Goal: Task Accomplishment & Management: Use online tool/utility

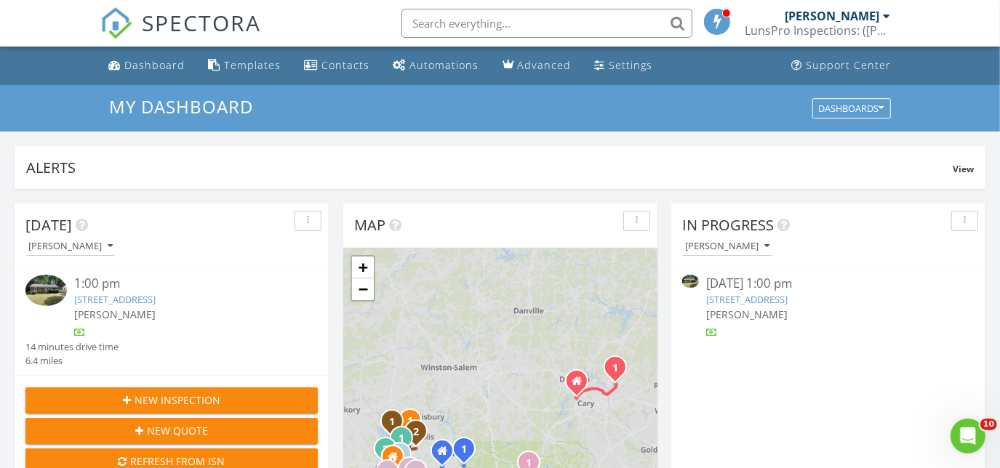
scroll to position [1345, 1021]
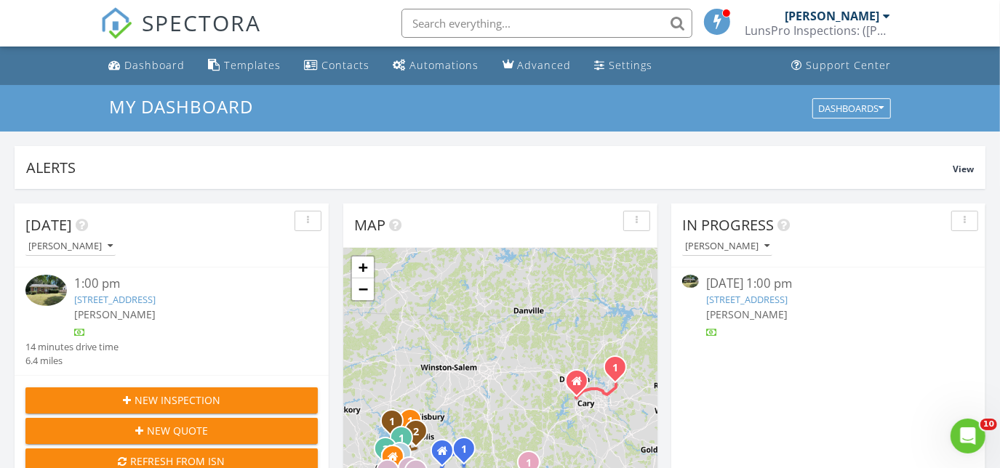
click at [156, 298] on link "[STREET_ADDRESS]" at bounding box center [114, 299] width 81 height 13
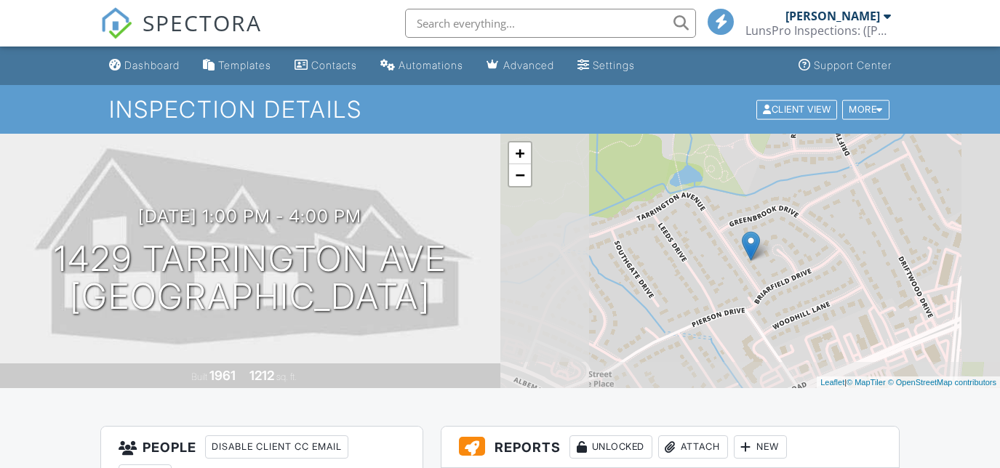
scroll to position [264, 0]
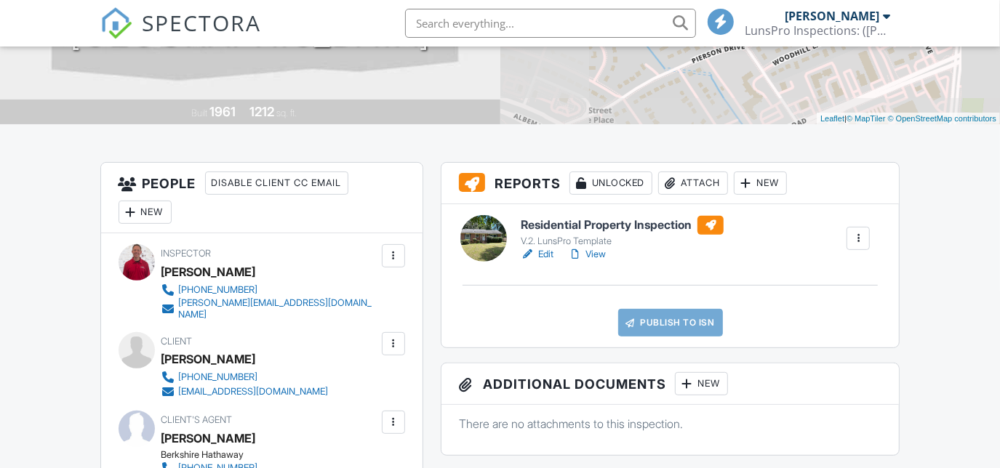
click at [692, 184] on div "Attach" at bounding box center [693, 183] width 70 height 23
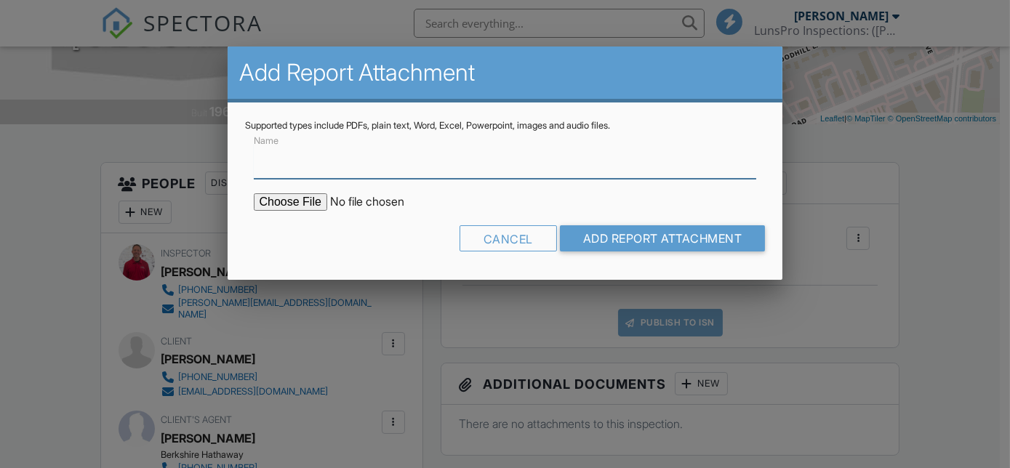
scroll to position [0, 0]
click at [276, 168] on input "Name" at bounding box center [505, 161] width 503 height 36
type input "WDIR"
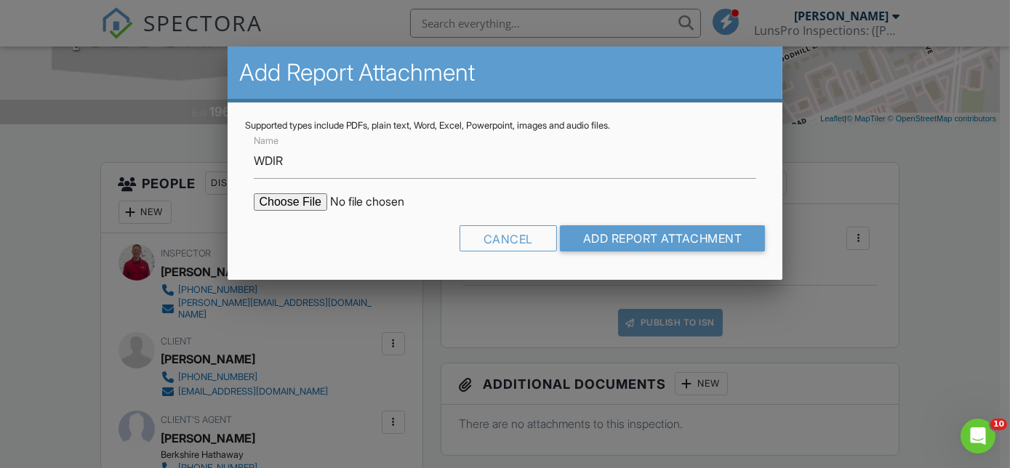
click at [290, 201] on input "file" at bounding box center [377, 201] width 247 height 17
type input "C:\fakepath\WDIR 1429 Tarrington Ave.pdf"
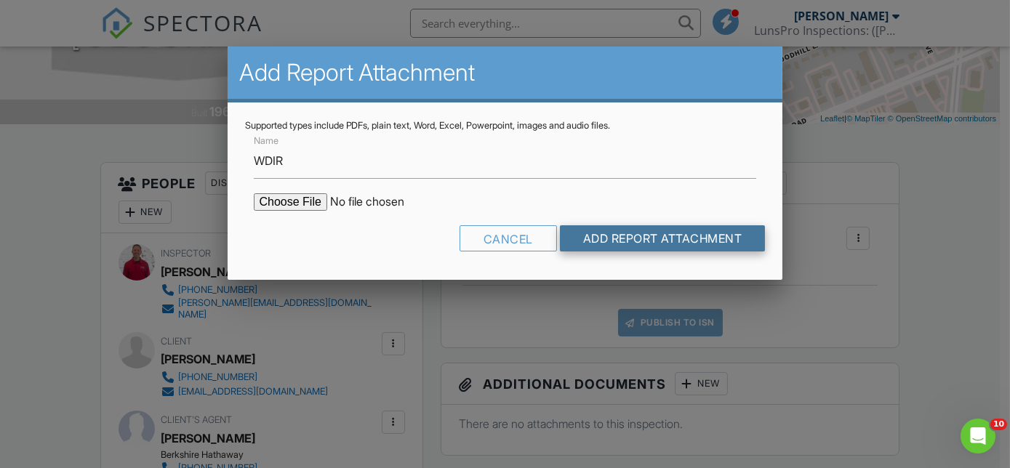
click at [631, 238] on input "Add Report Attachment" at bounding box center [663, 238] width 206 height 26
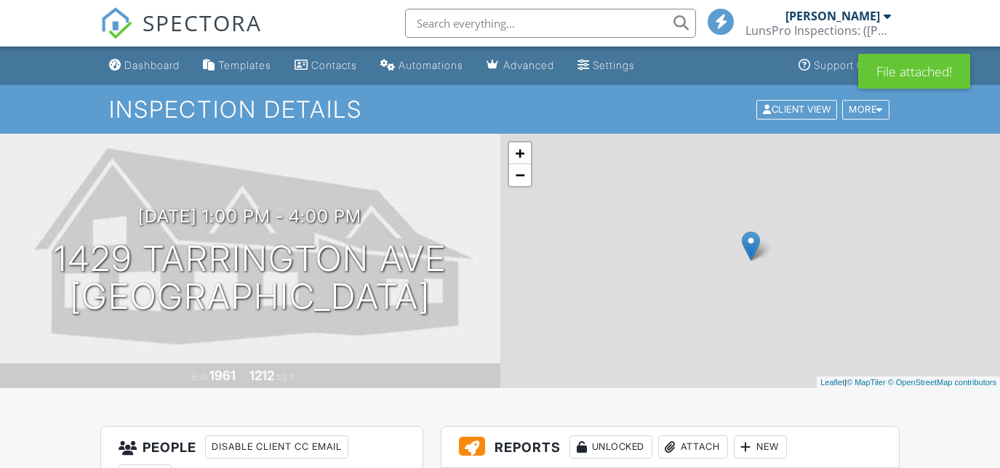
scroll to position [198, 0]
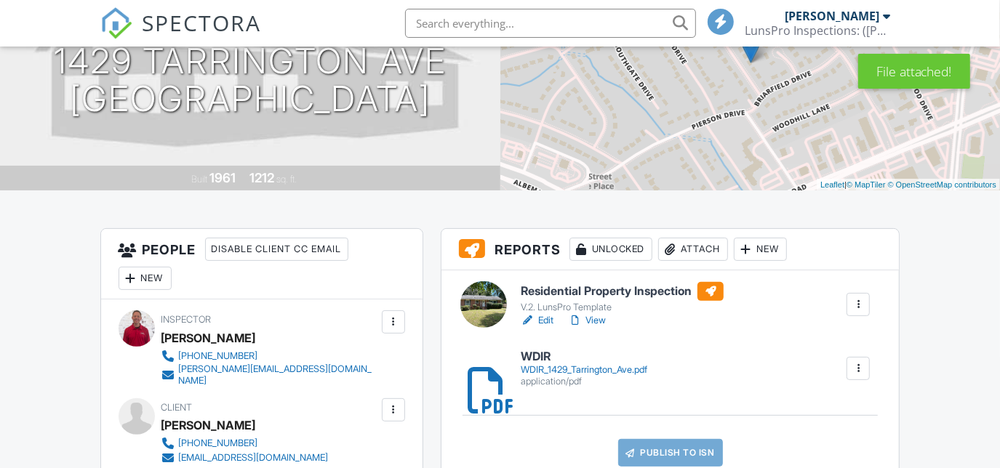
click at [600, 319] on link "View" at bounding box center [587, 320] width 38 height 15
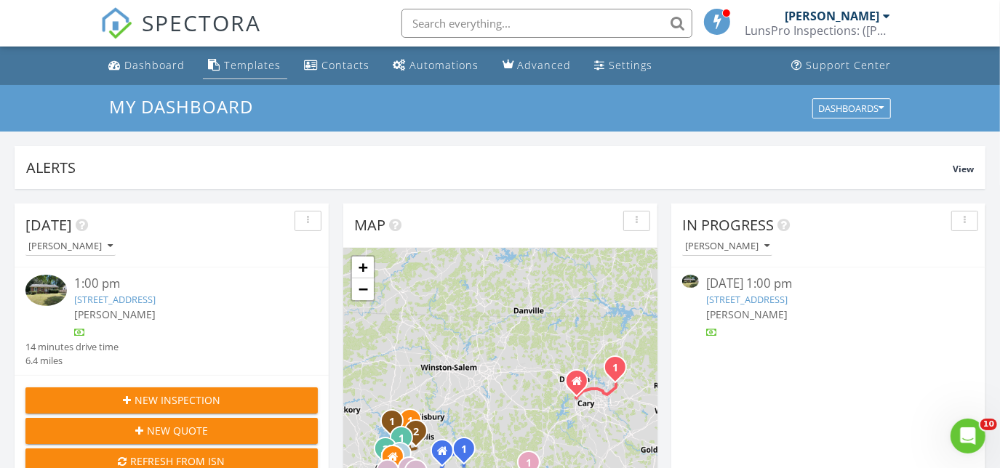
click at [244, 62] on div "Templates" at bounding box center [253, 65] width 57 height 14
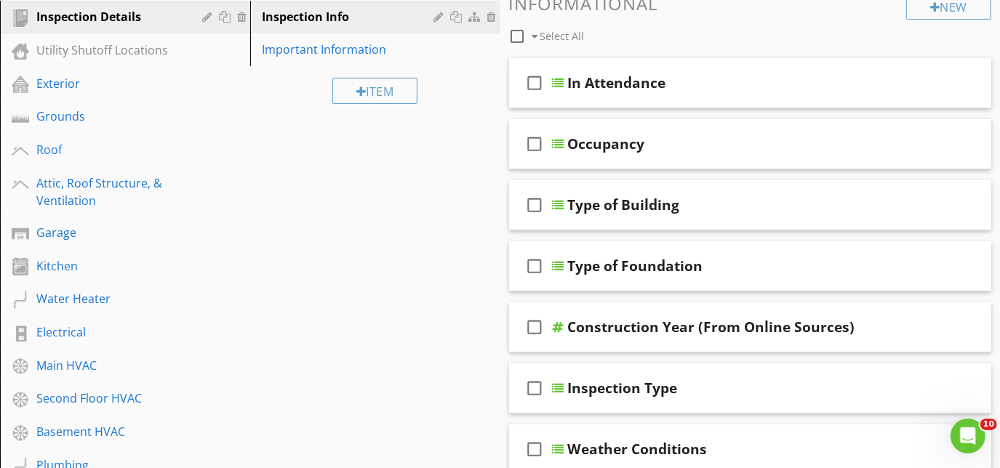
scroll to position [132, 0]
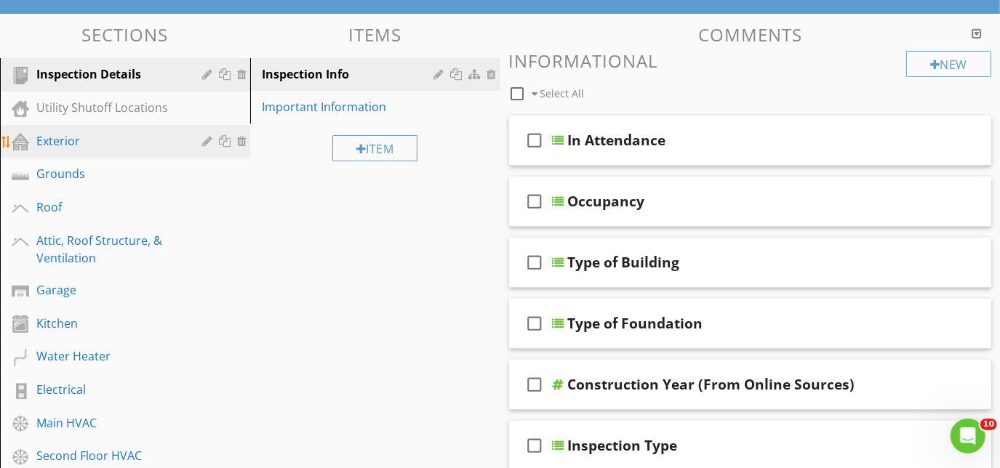
click at [116, 148] on div "Exterior" at bounding box center [108, 140] width 145 height 17
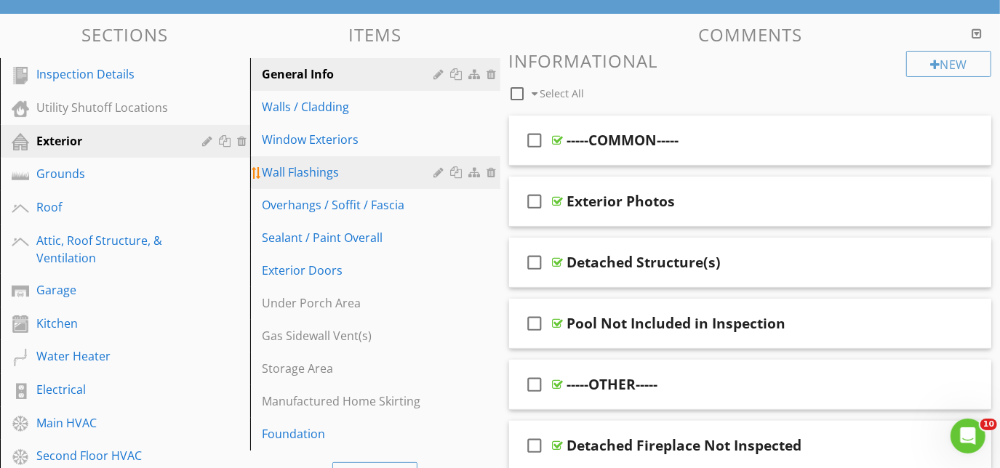
click at [320, 174] on div "Wall Flashings" at bounding box center [350, 172] width 177 height 17
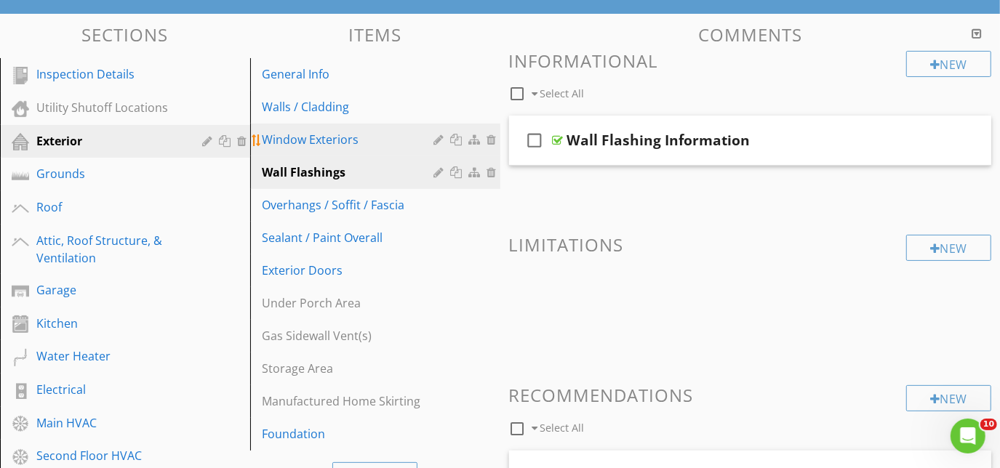
click at [319, 146] on div "Window Exteriors" at bounding box center [350, 139] width 177 height 17
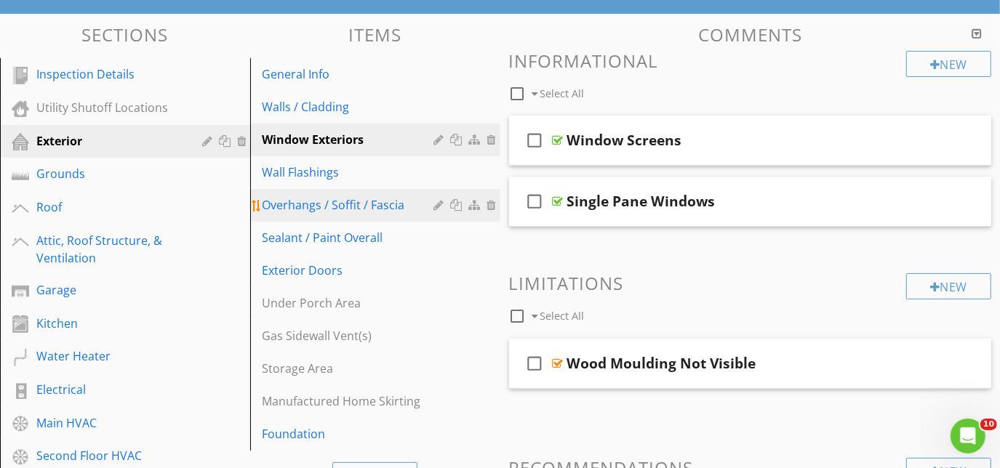
click at [327, 205] on div "Overhangs / Soffit / Fascia" at bounding box center [350, 204] width 177 height 17
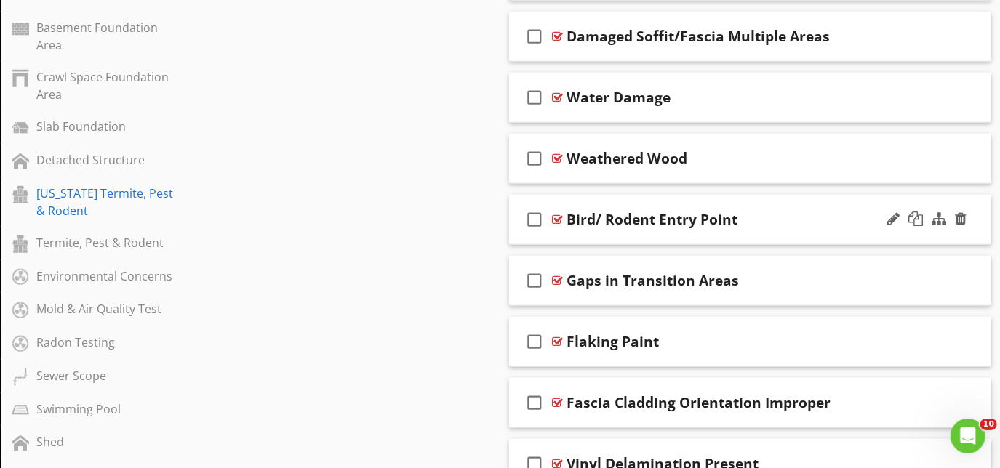
scroll to position [859, 0]
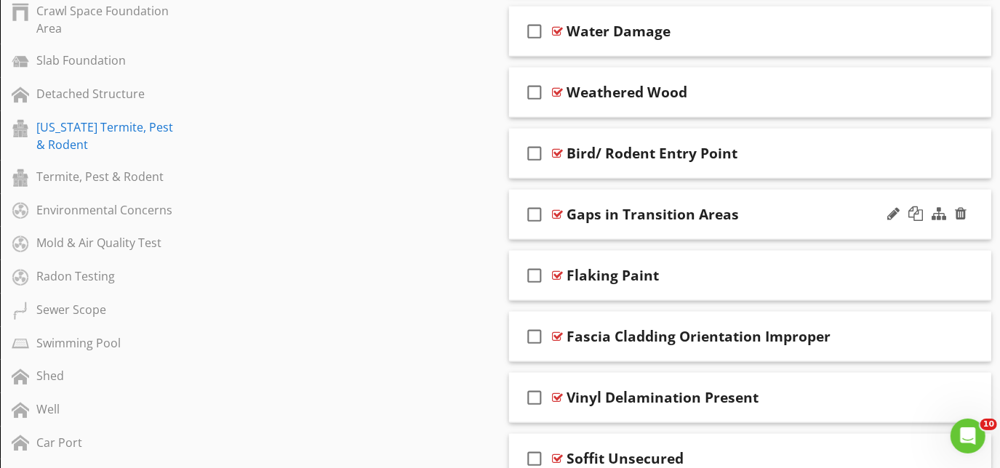
click at [626, 233] on div "check_box_outline_blank Gaps in Transition Areas" at bounding box center [750, 215] width 483 height 50
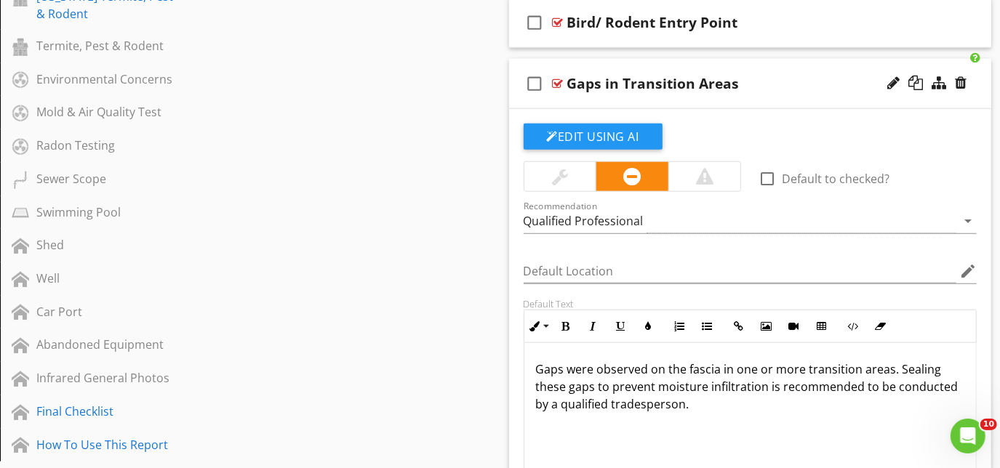
scroll to position [1124, 0]
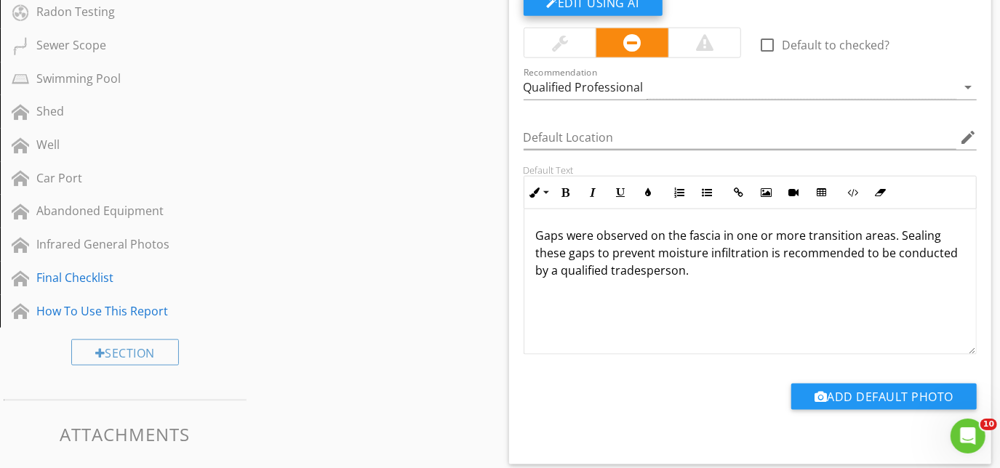
click at [591, 1] on button "Edit Using AI" at bounding box center [593, 3] width 139 height 26
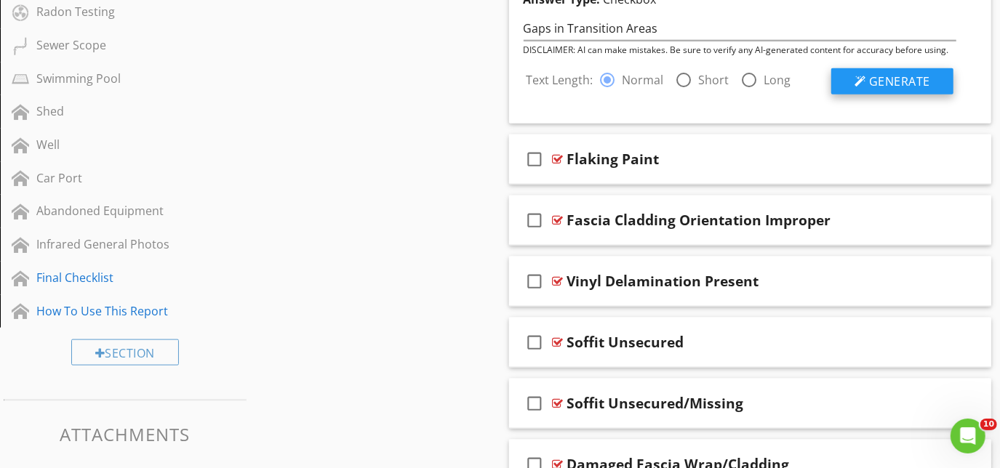
click at [888, 80] on span "Generate" at bounding box center [899, 81] width 61 height 16
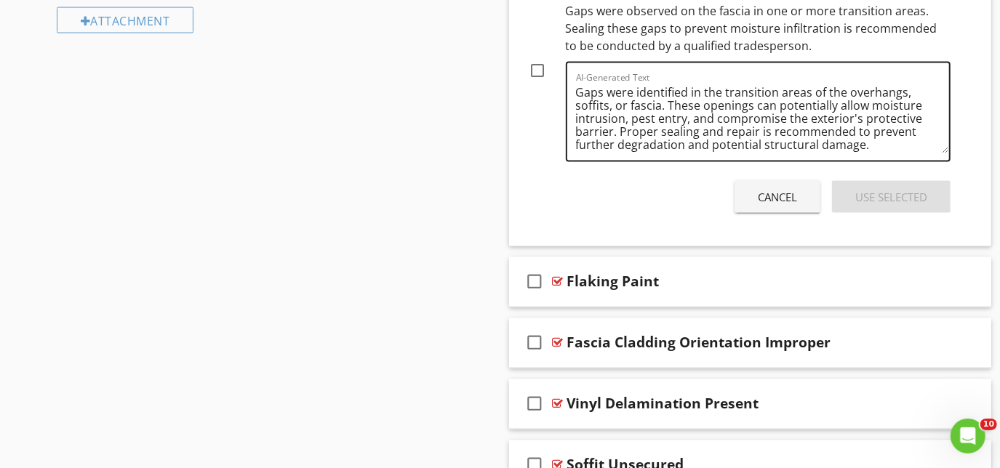
scroll to position [3, 0]
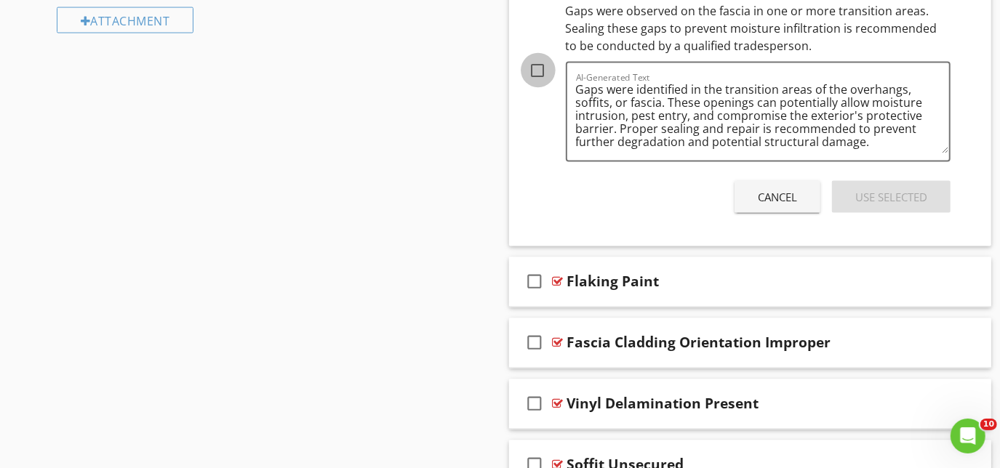
click at [537, 65] on div at bounding box center [538, 70] width 25 height 25
checkbox input "true"
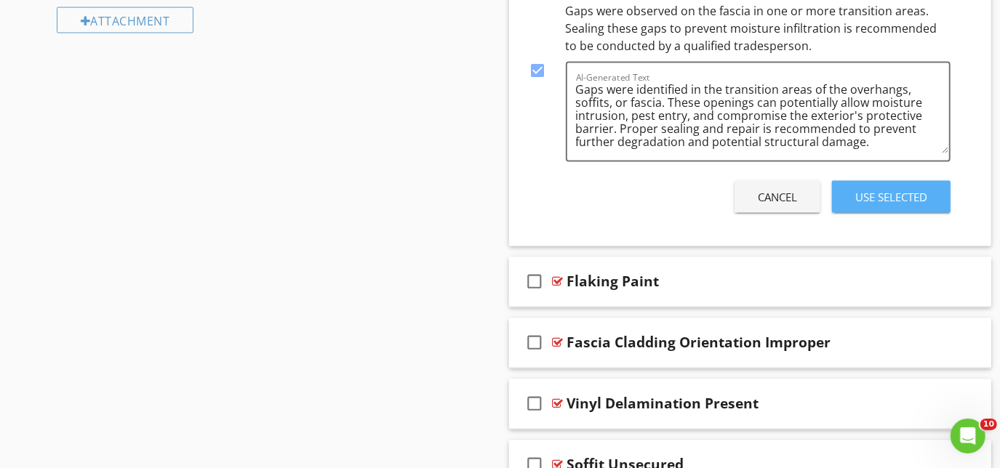
click at [887, 197] on div "Use Selected" at bounding box center [891, 197] width 72 height 17
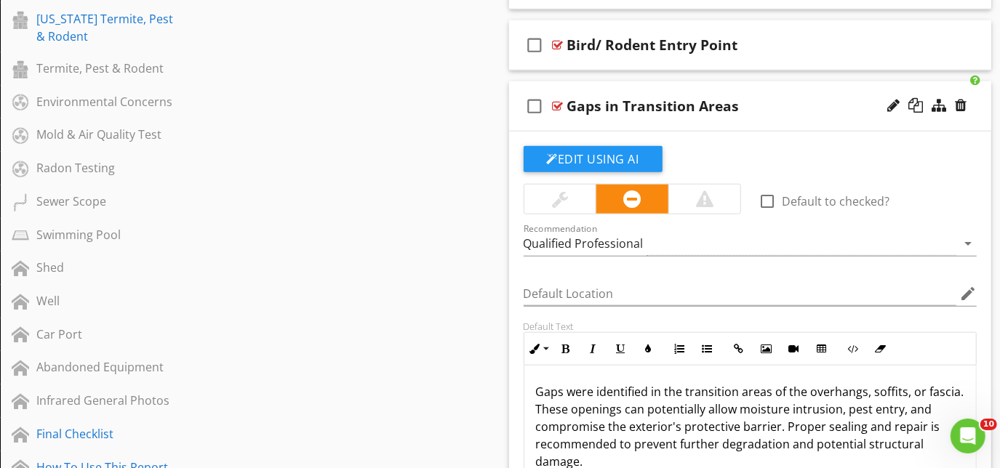
scroll to position [925, 0]
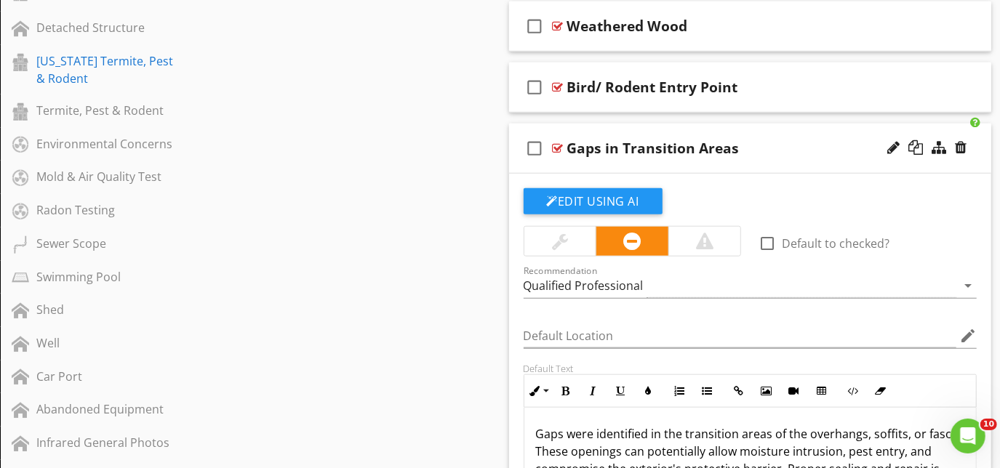
click at [616, 164] on div "check_box_outline_blank Gaps in Transition Areas" at bounding box center [750, 149] width 483 height 50
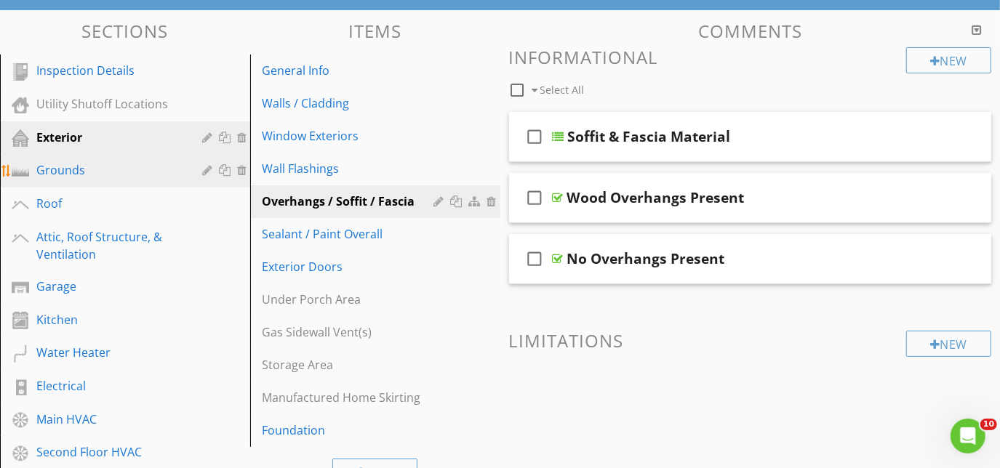
scroll to position [132, 0]
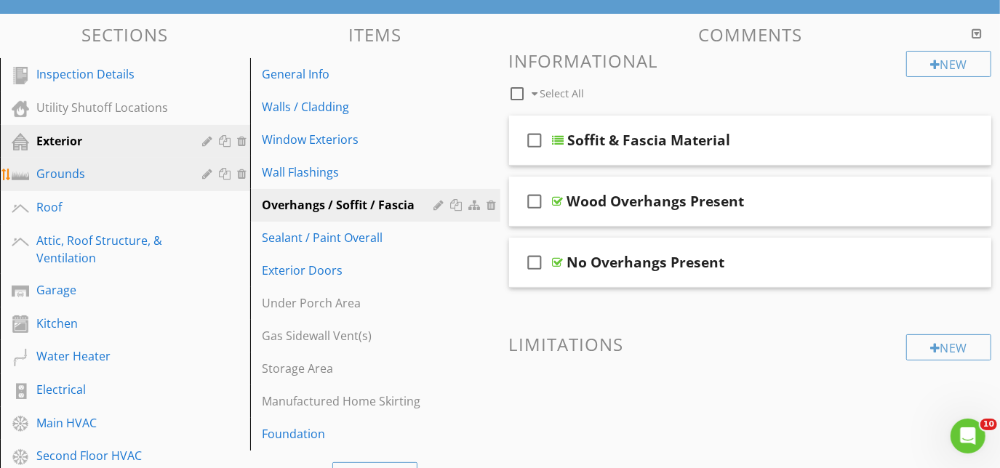
click at [108, 169] on div "Grounds" at bounding box center [108, 173] width 145 height 17
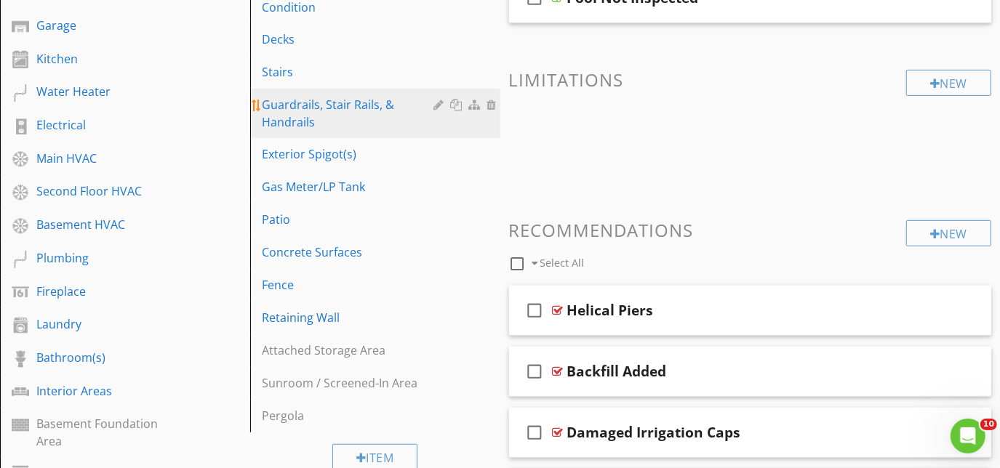
scroll to position [264, 0]
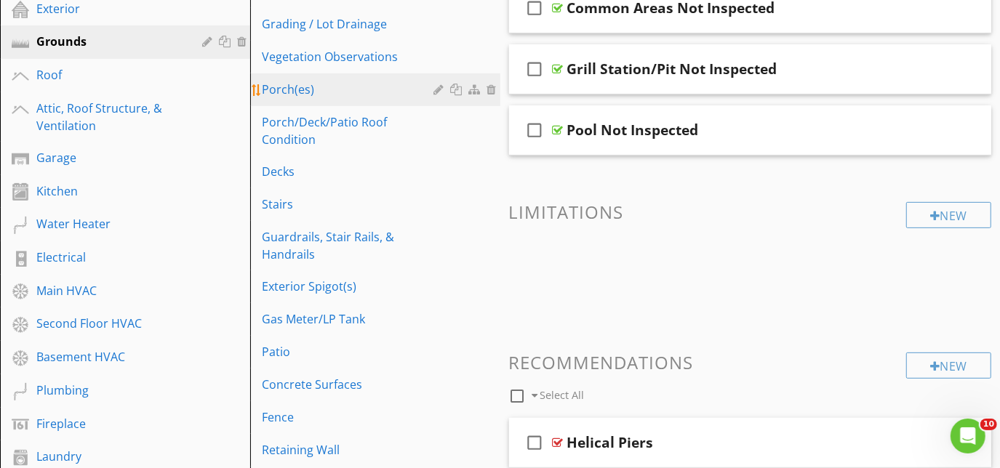
click at [303, 87] on div "Porch(es)" at bounding box center [350, 89] width 177 height 17
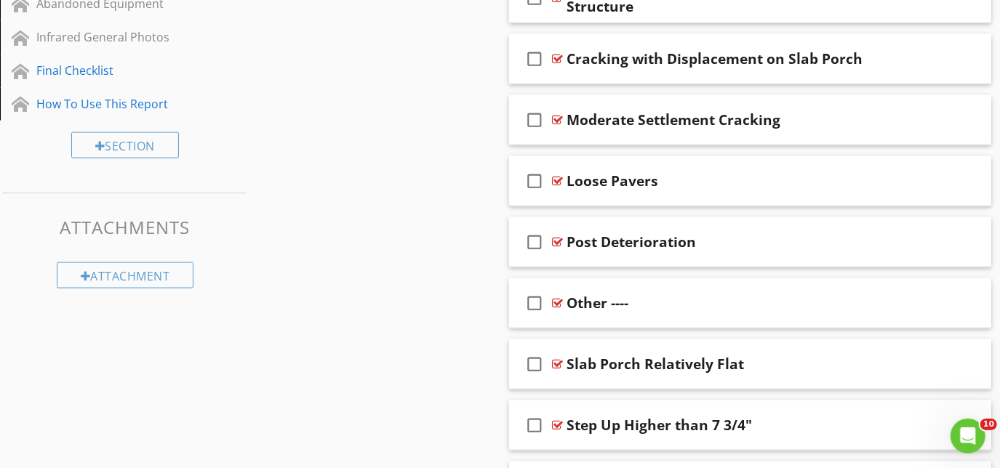
scroll to position [1388, 0]
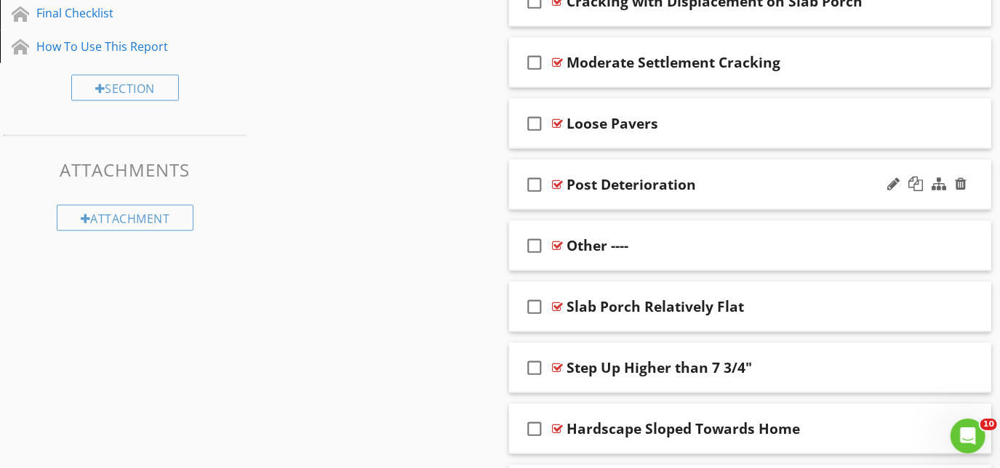
click at [593, 196] on div "check_box_outline_blank Post Deterioration" at bounding box center [750, 185] width 483 height 50
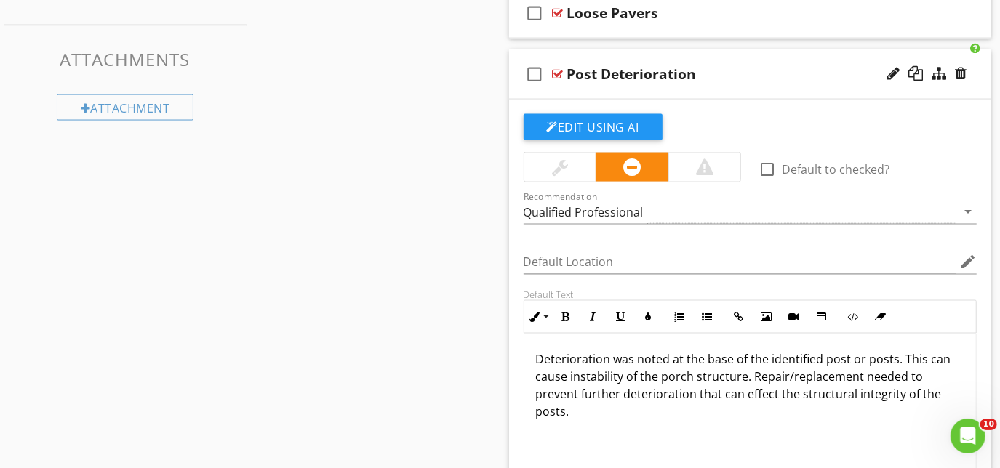
scroll to position [1652, 0]
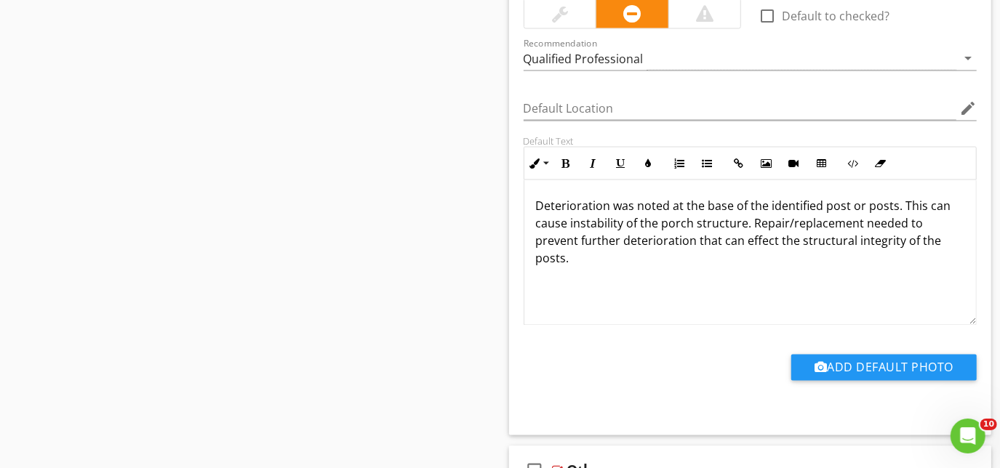
click at [823, 207] on p "Deterioration was noted at the base of the identified post or posts. This can c…" at bounding box center [750, 241] width 429 height 87
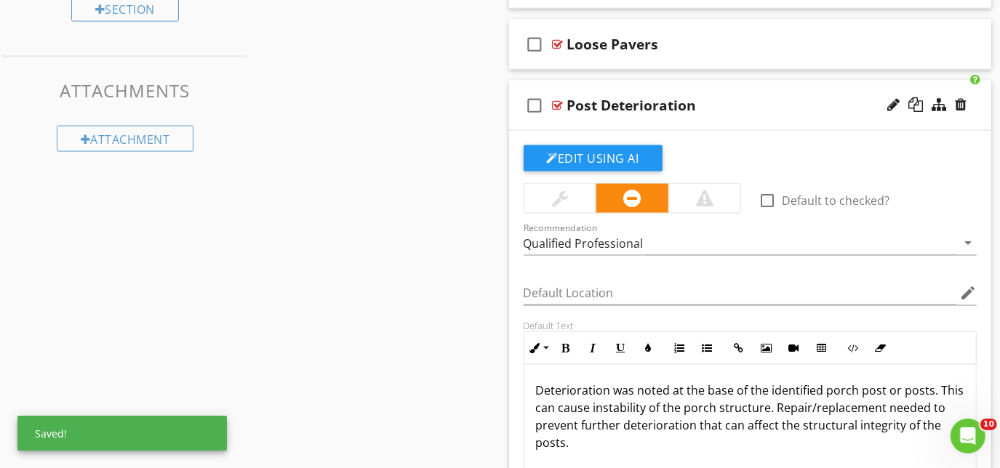
scroll to position [1454, 0]
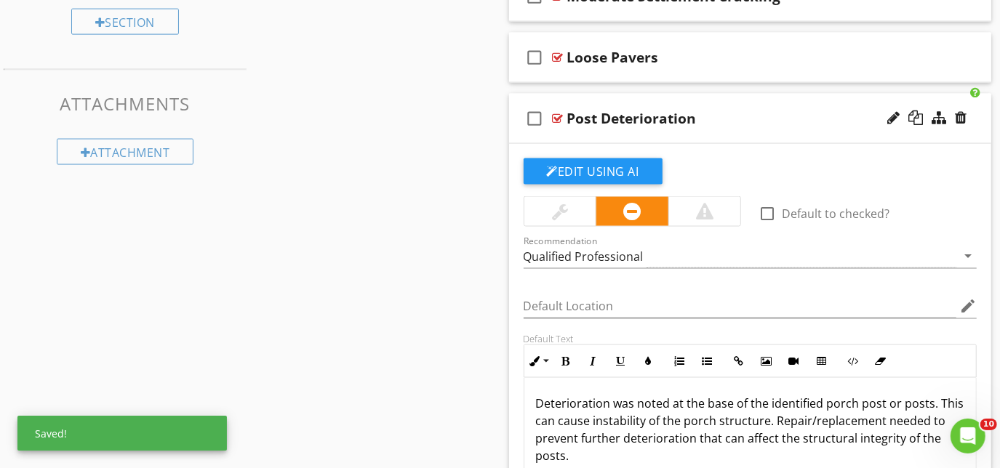
click at [628, 132] on div "check_box_outline_blank Post Deterioration" at bounding box center [750, 119] width 483 height 50
